Goal: Register for event/course

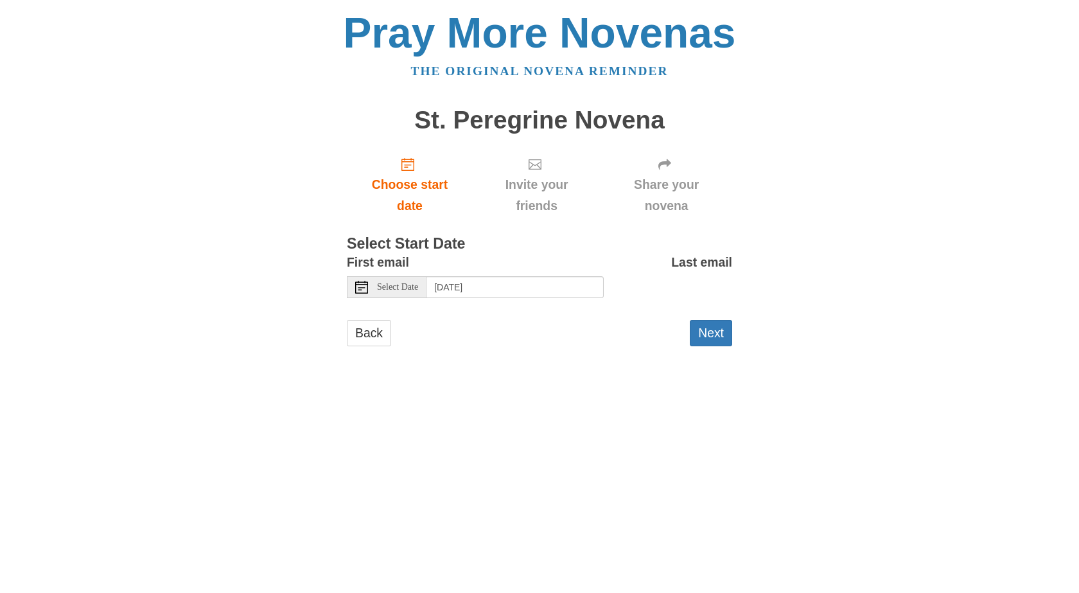
click at [416, 288] on span "Select Date" at bounding box center [397, 287] width 41 height 9
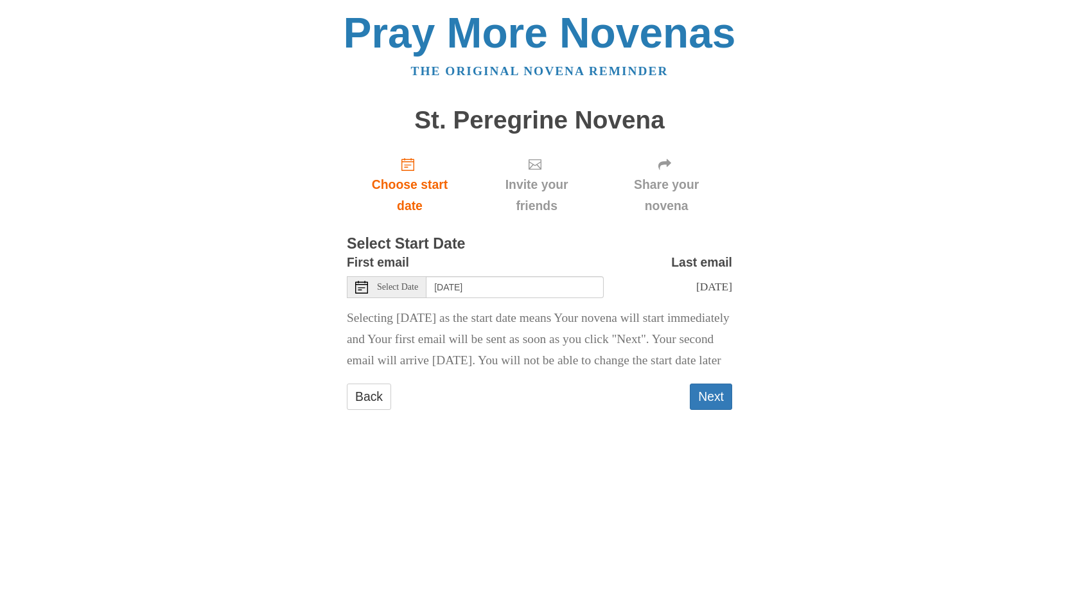
click at [403, 290] on span "Select Date" at bounding box center [397, 287] width 41 height 9
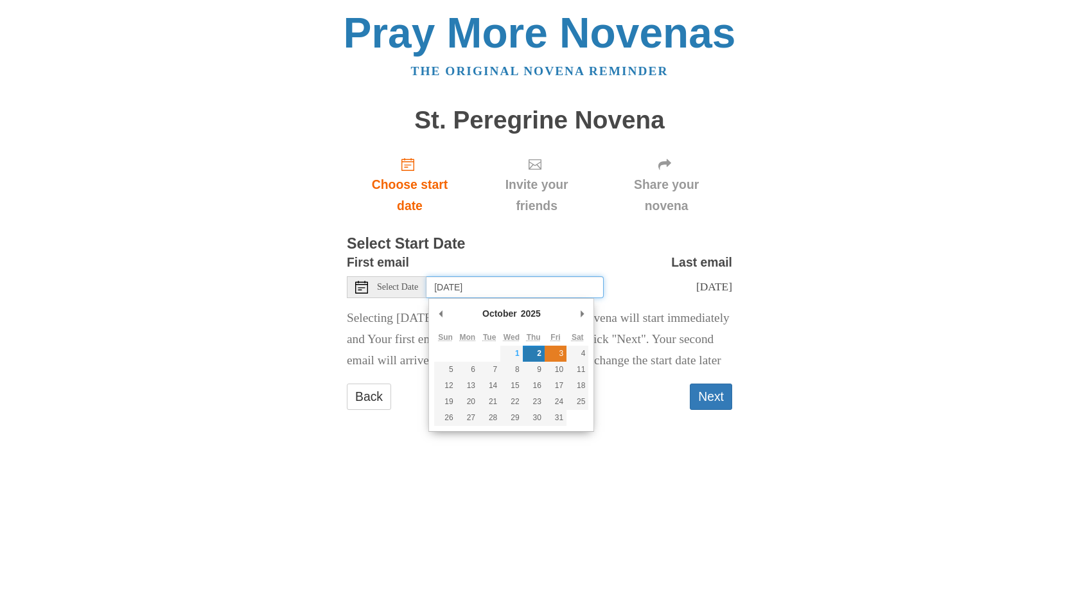
type input "[DATE]"
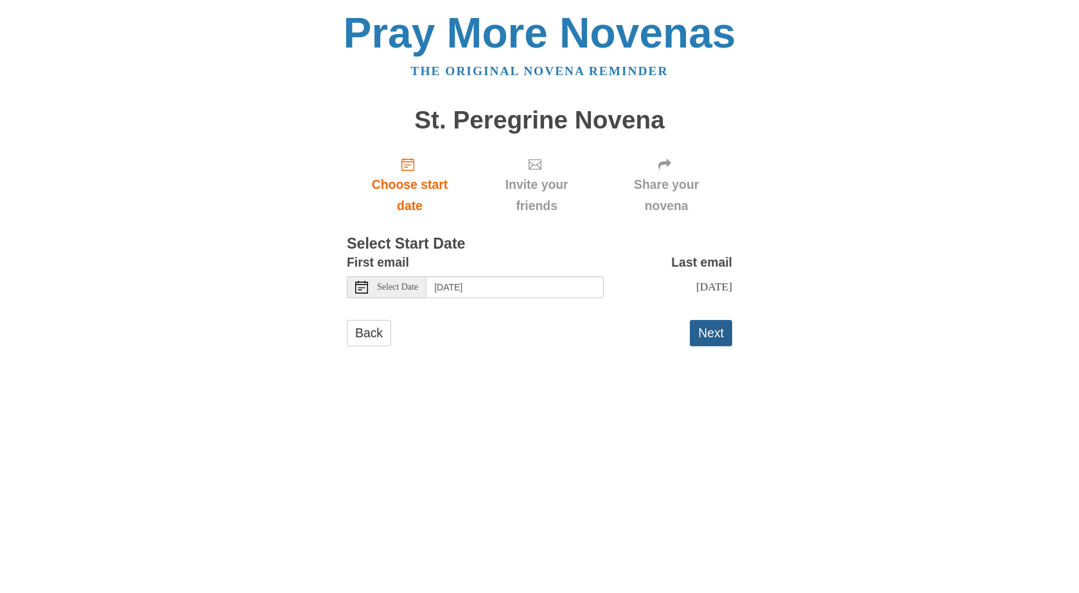
click at [714, 331] on button "Next" at bounding box center [711, 333] width 42 height 26
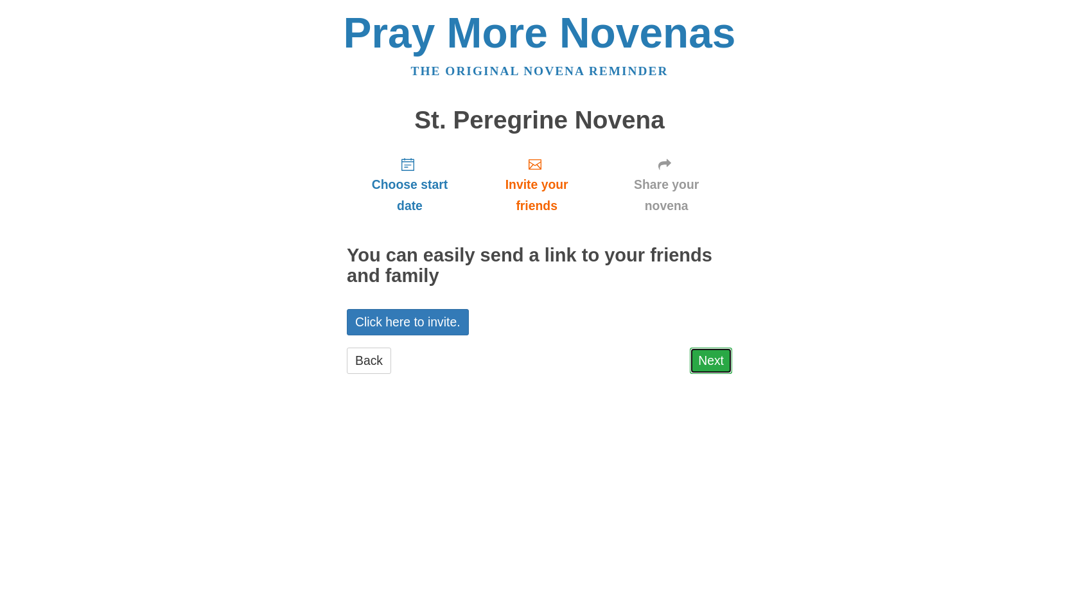
click at [704, 357] on link "Next" at bounding box center [711, 361] width 42 height 26
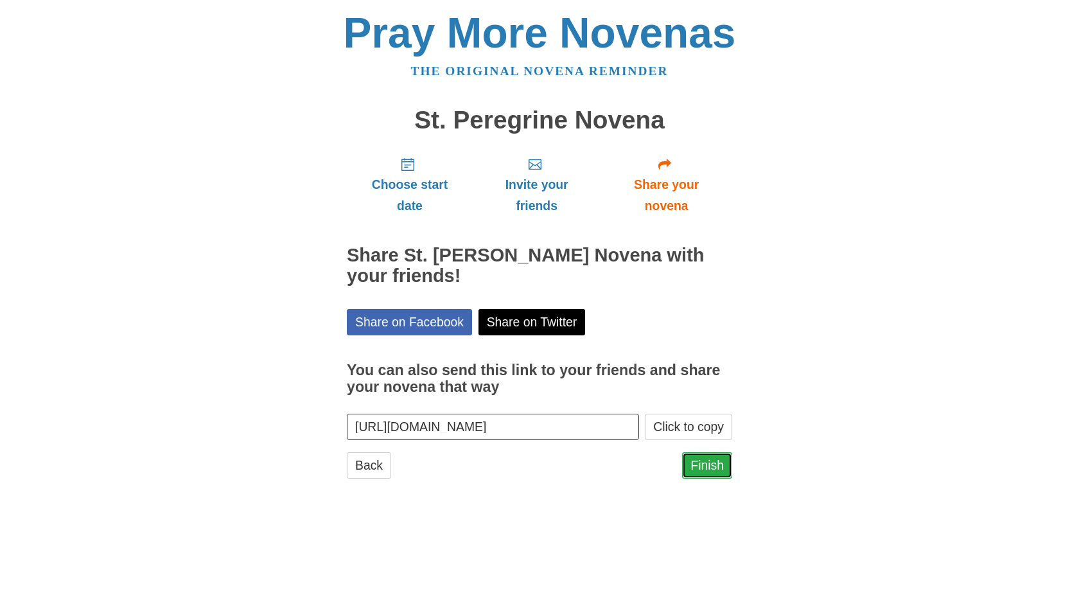
click at [700, 459] on link "Finish" at bounding box center [707, 465] width 50 height 26
